Goal: Check status: Check status

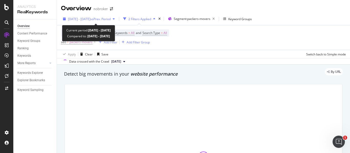
click at [107, 19] on span "vs Prev. Period" at bounding box center [100, 19] width 20 height 4
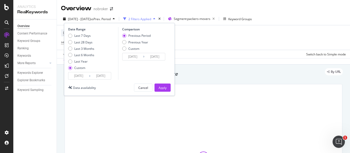
click at [100, 74] on input "[DATE]" at bounding box center [100, 75] width 20 height 7
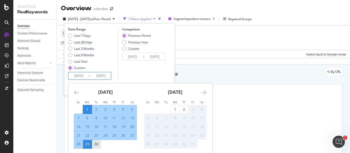
click at [97, 143] on div "30" at bounding box center [96, 144] width 9 height 5
type input "[DATE]"
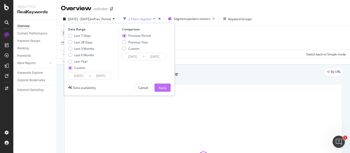
click at [164, 90] on div "Apply" at bounding box center [162, 88] width 8 height 8
